Goal: Transaction & Acquisition: Obtain resource

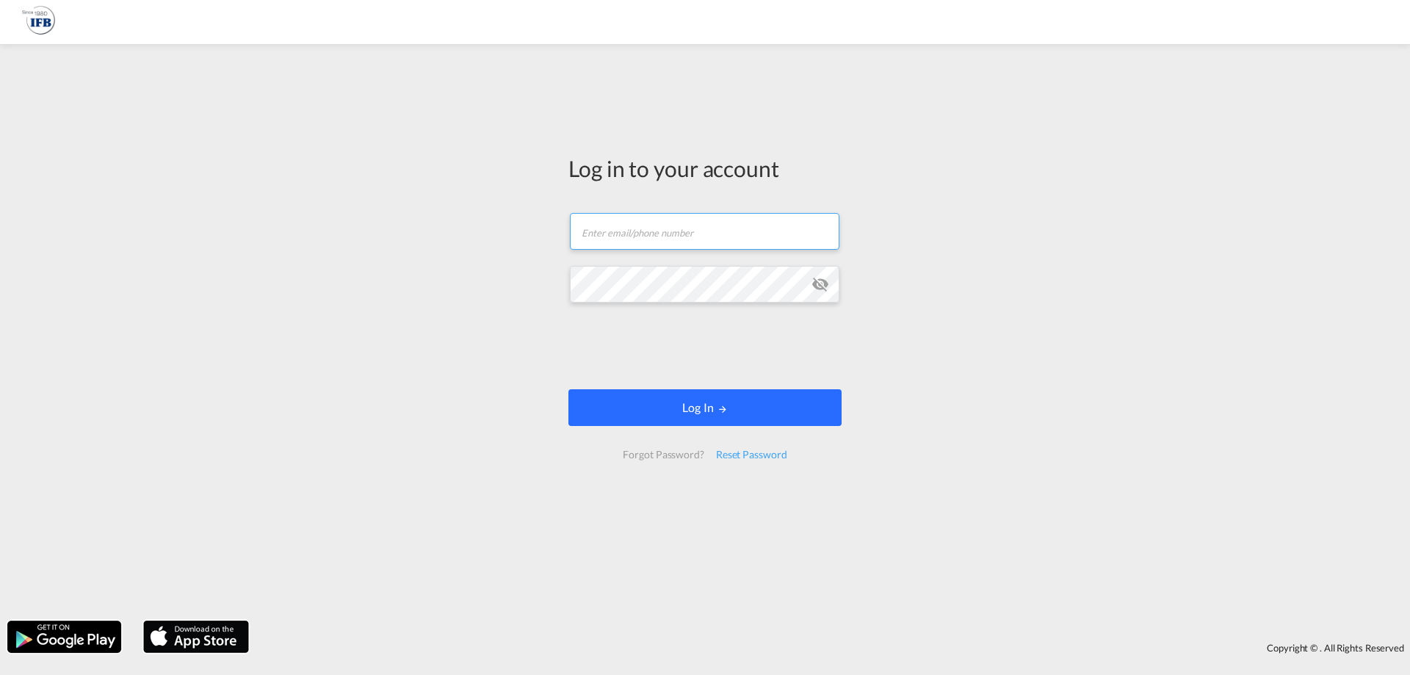
type input "[PERSON_NAME][EMAIL_ADDRESS][DOMAIN_NAME]"
click at [667, 417] on button "Log In" at bounding box center [704, 407] width 273 height 37
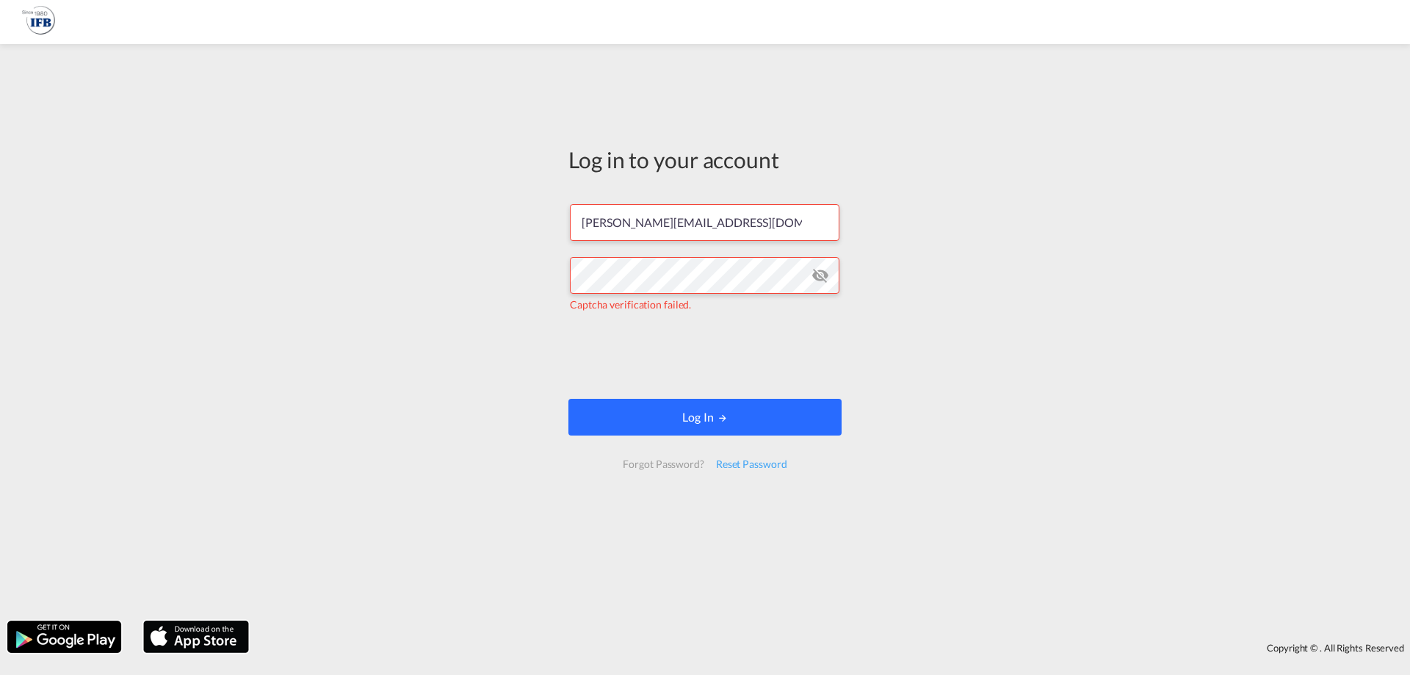
click at [676, 409] on button "Log In" at bounding box center [704, 417] width 273 height 37
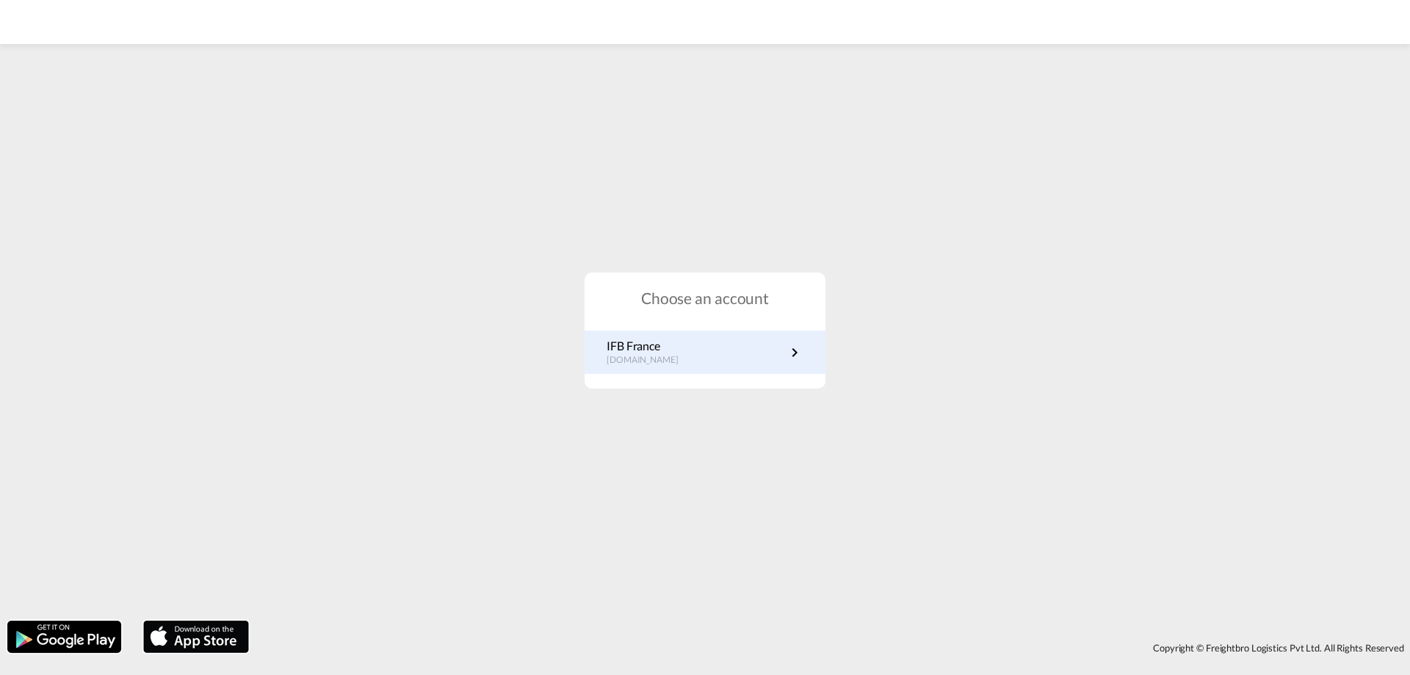
click at [670, 366] on p "[DOMAIN_NAME]" at bounding box center [650, 360] width 87 height 12
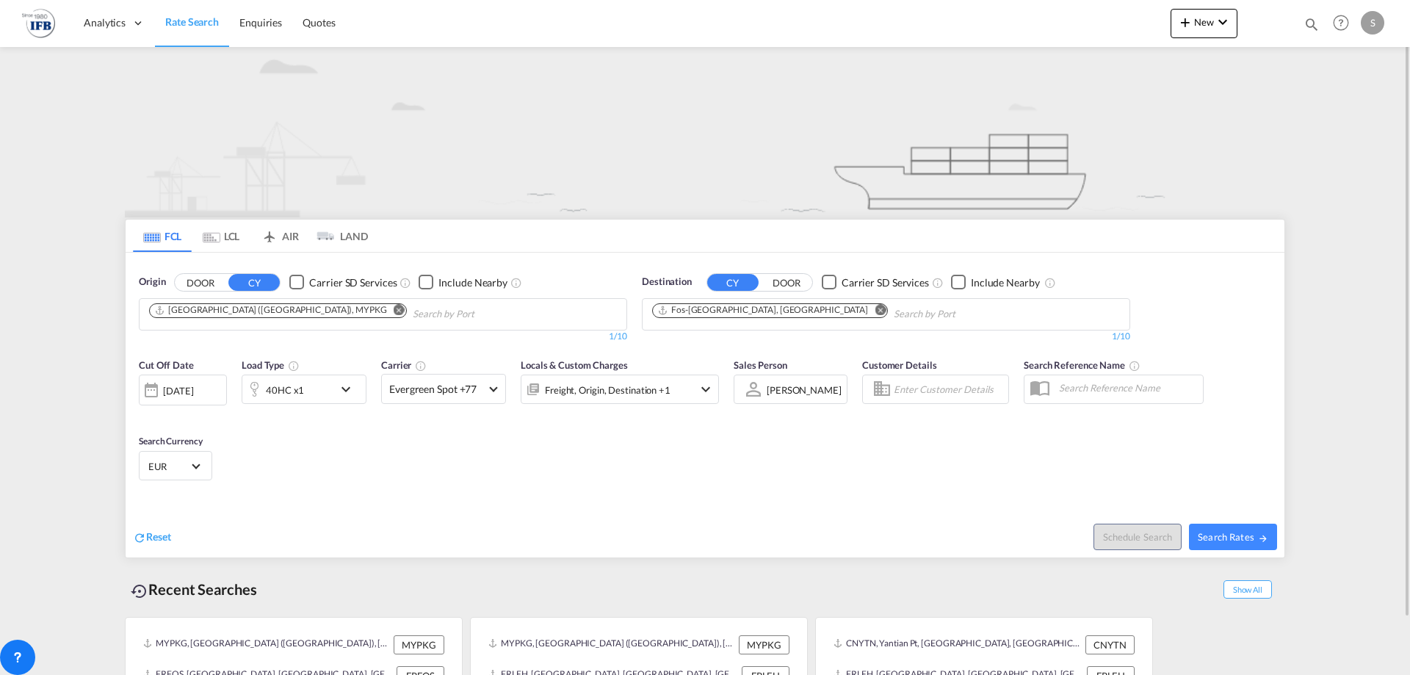
click at [394, 311] on md-icon "Remove" at bounding box center [399, 309] width 11 height 11
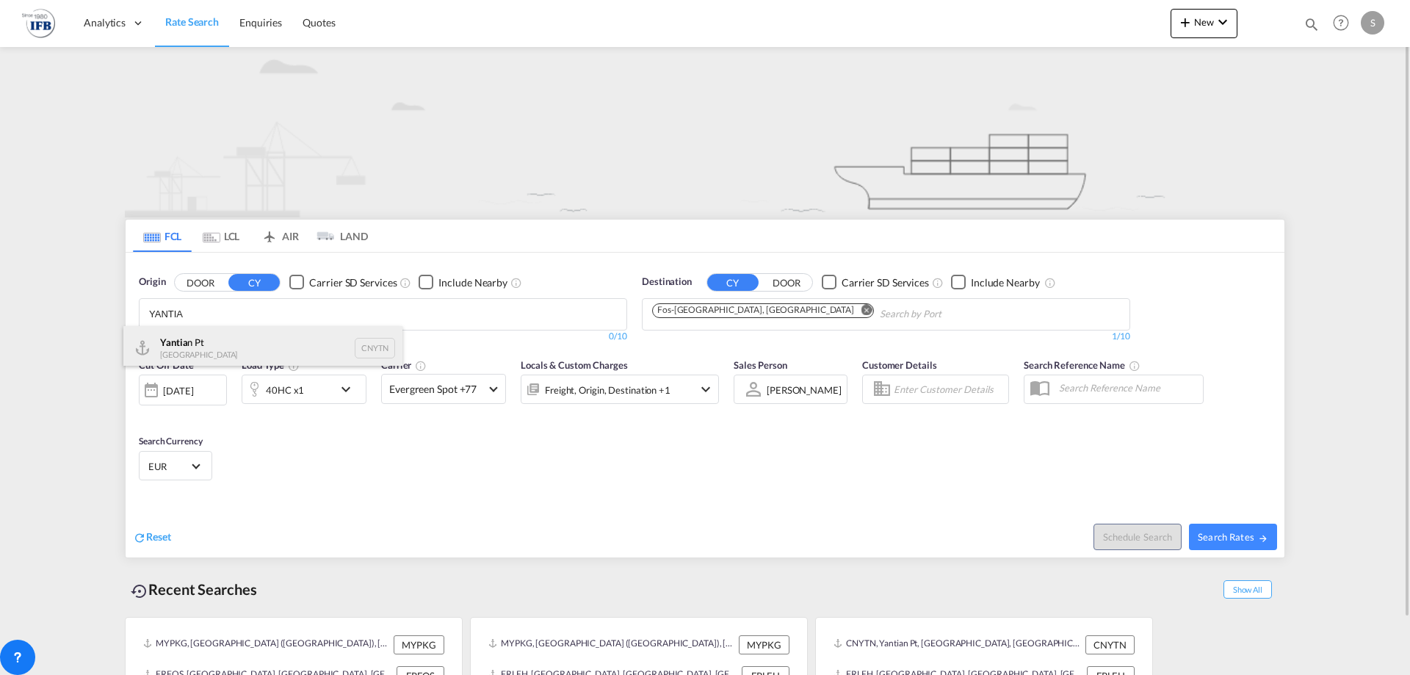
type input "YANTIA"
click at [281, 341] on div "Yantia n Pt China CNYTN" at bounding box center [262, 348] width 279 height 44
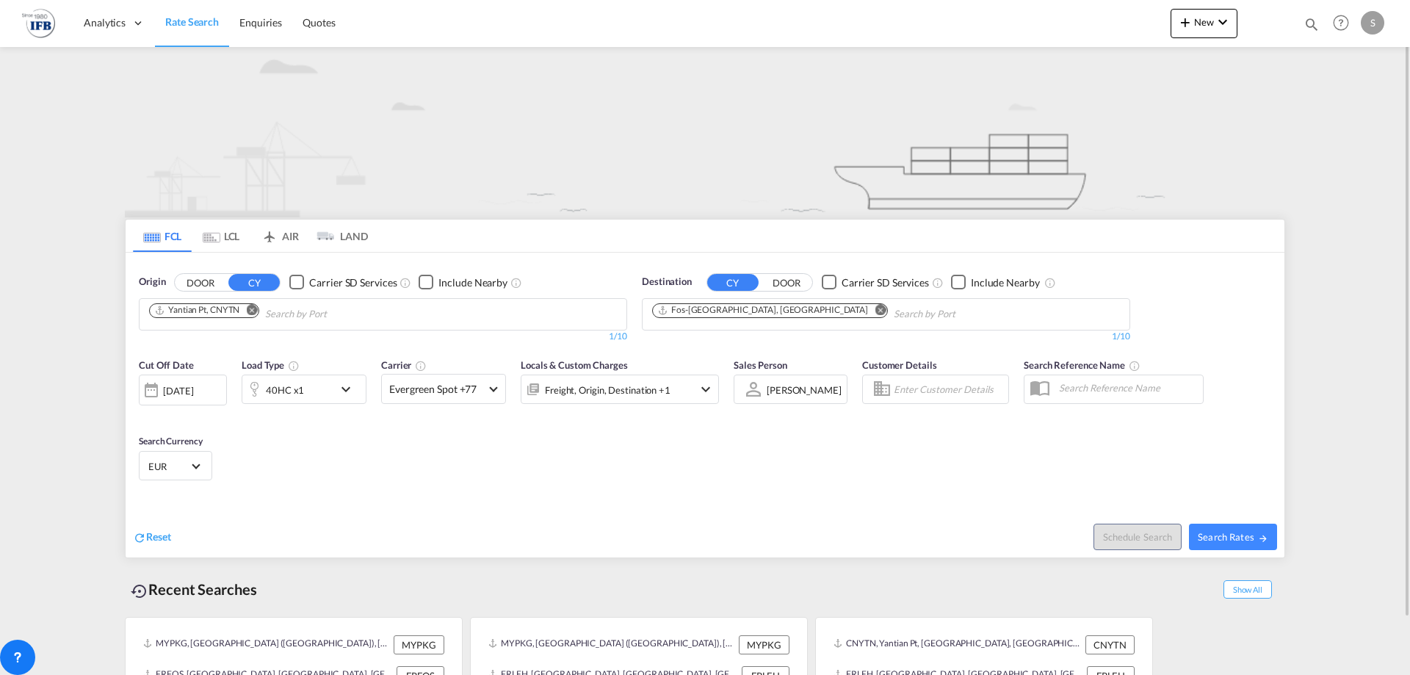
click at [875, 310] on md-icon "Remove" at bounding box center [880, 309] width 11 height 11
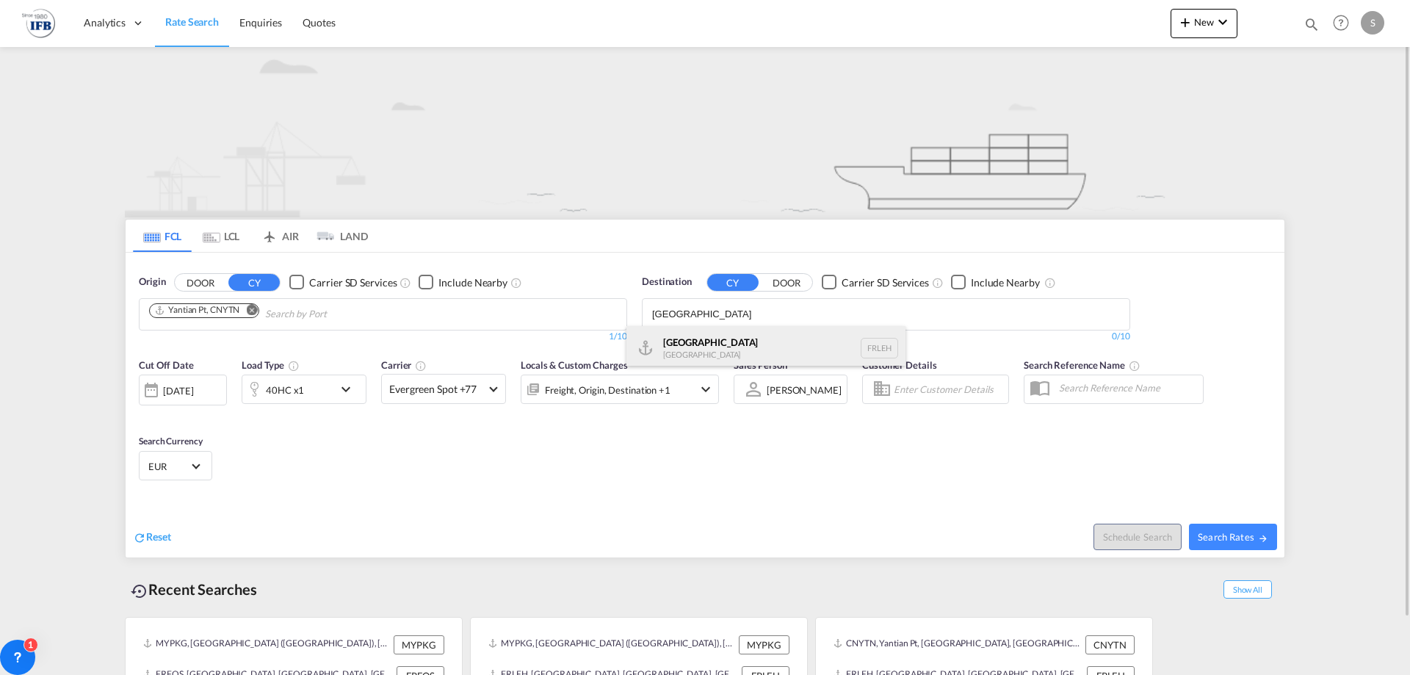
type input "LE HAVRE"
click at [723, 330] on div "Le Havre France FRLEH" at bounding box center [765, 348] width 279 height 44
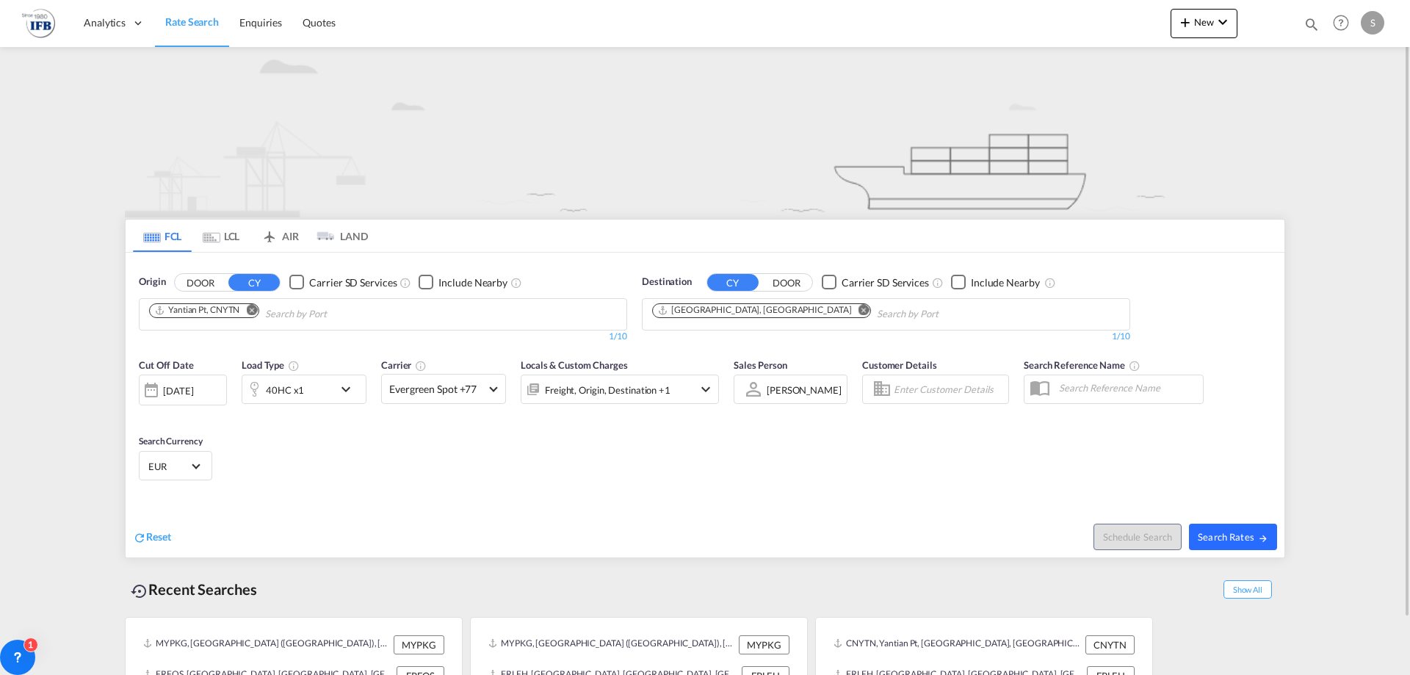
click at [1217, 541] on span "Search Rates" at bounding box center [1233, 537] width 71 height 12
type input "CNYTN to FRLEH / 9 Sep 2025"
